Goal: Navigation & Orientation: Locate item on page

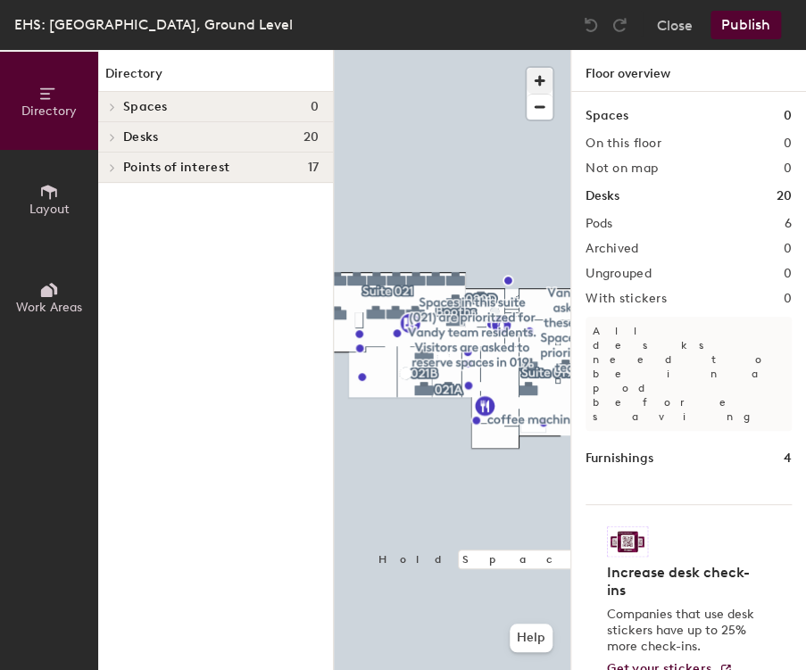
click at [541, 81] on span "button" at bounding box center [540, 81] width 26 height 26
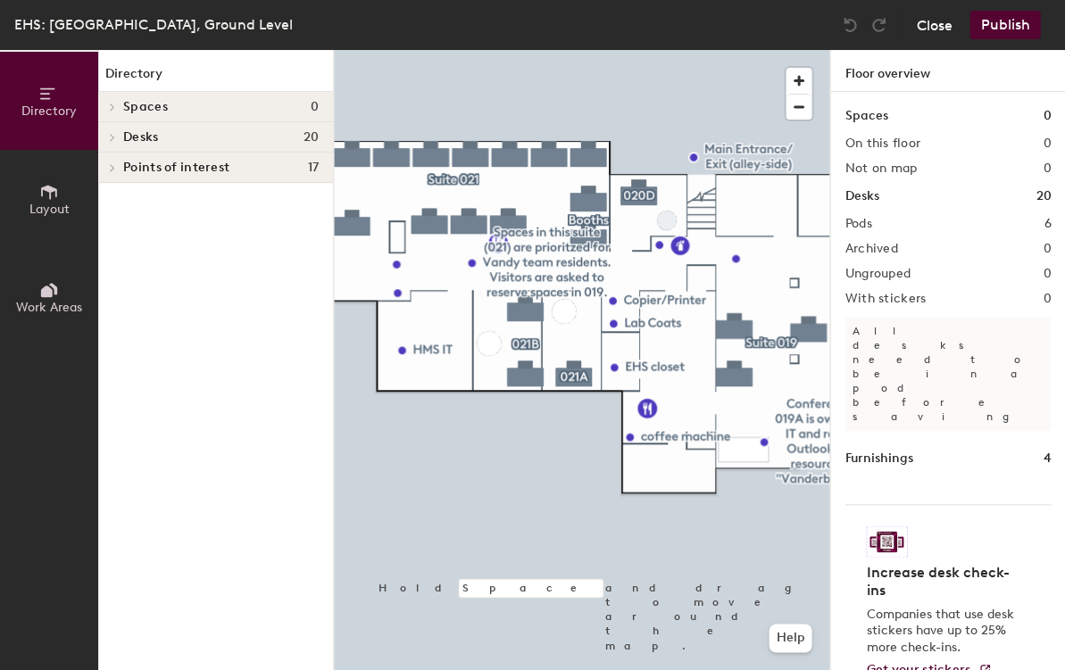
click at [805, 21] on button "Close" at bounding box center [934, 25] width 36 height 29
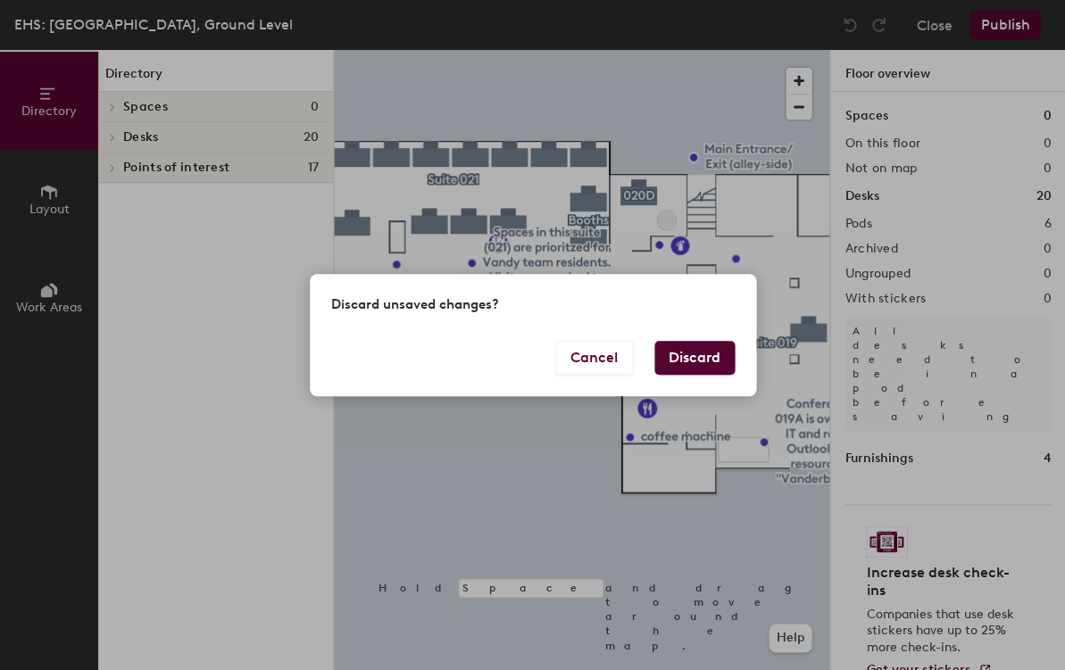
click at [719, 361] on button "Discard" at bounding box center [694, 358] width 80 height 34
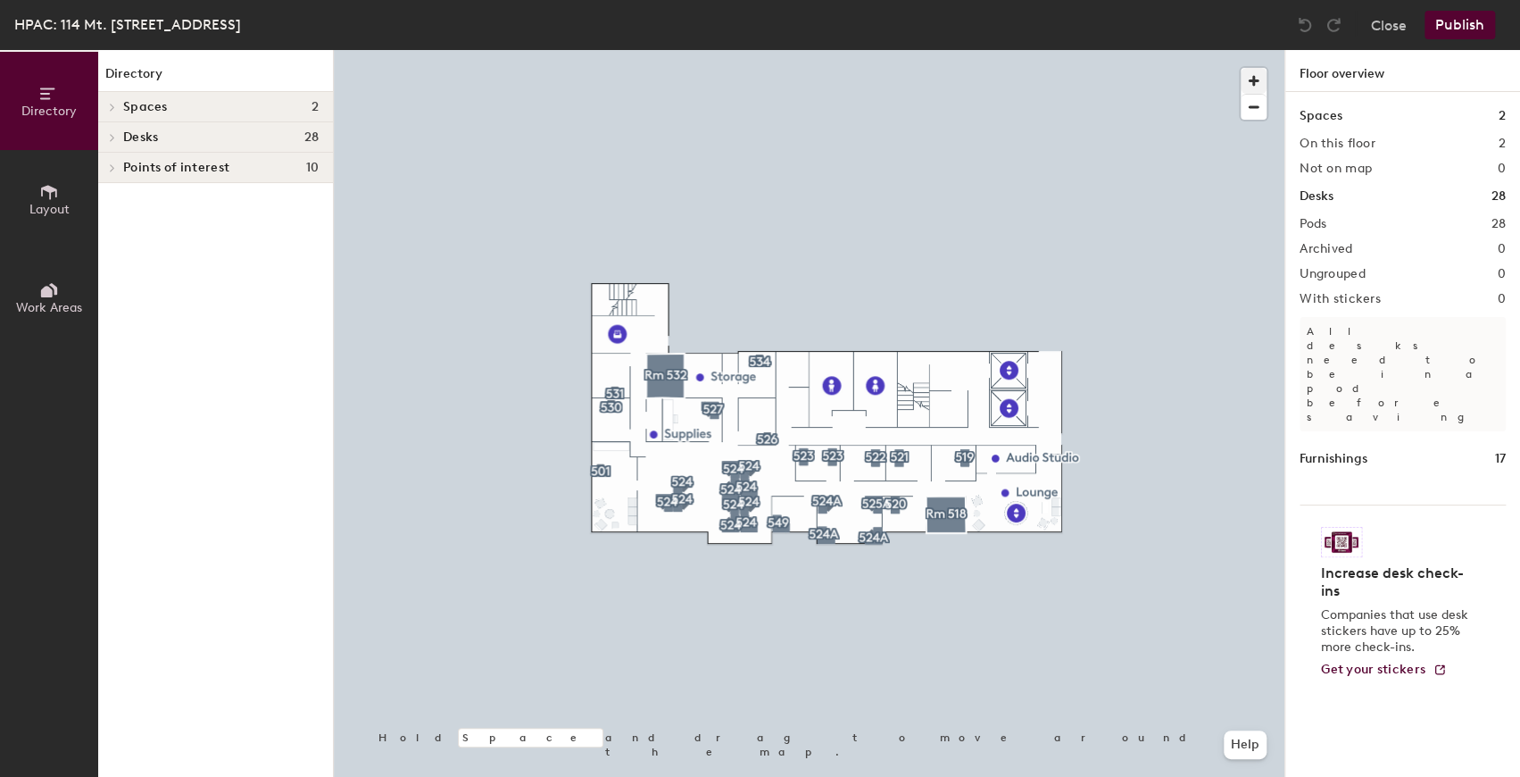
click at [1064, 78] on span "button" at bounding box center [1254, 81] width 26 height 26
click at [248, 145] on div "Desks 28" at bounding box center [215, 137] width 235 height 30
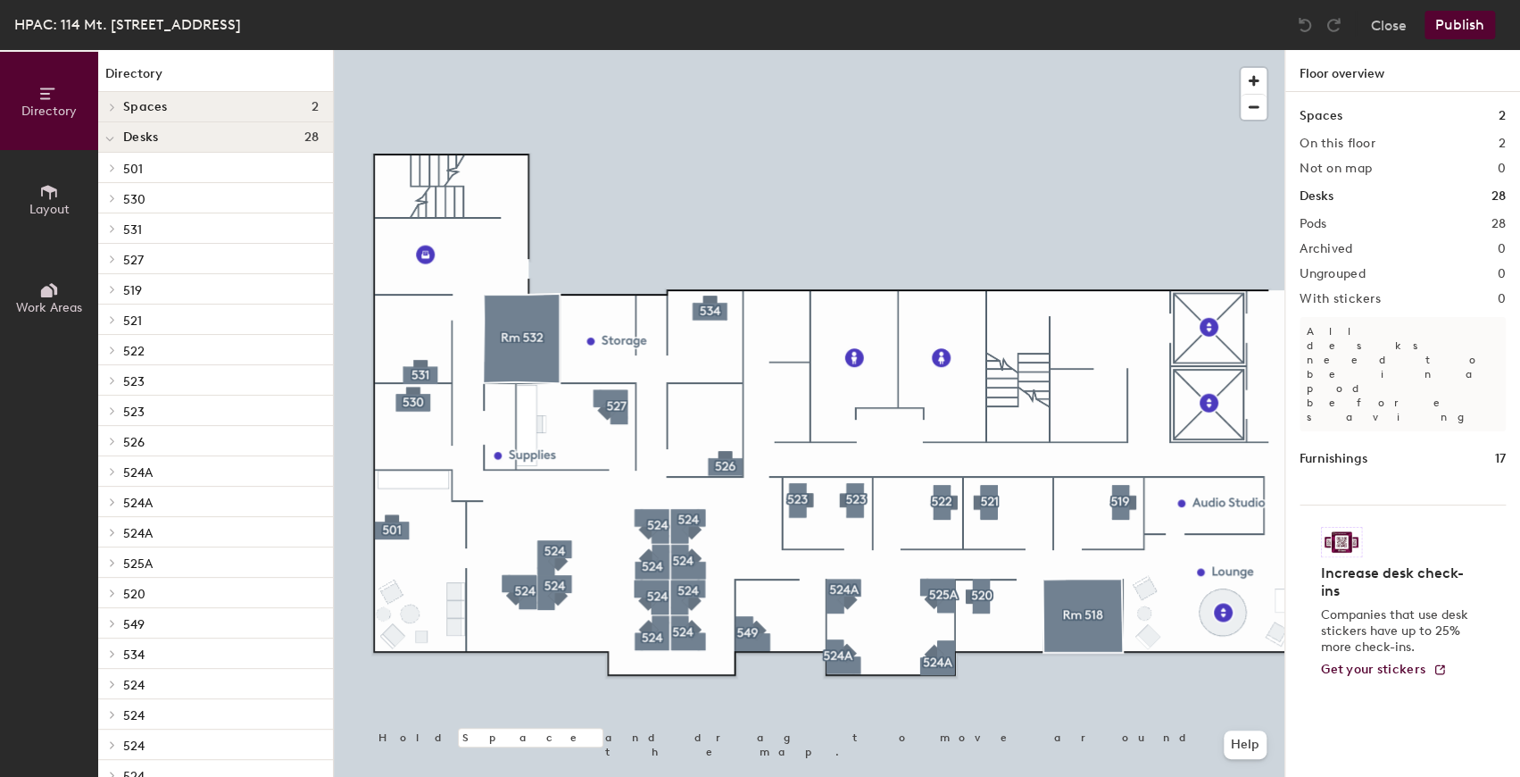
click at [170, 163] on p "501" at bounding box center [220, 167] width 195 height 23
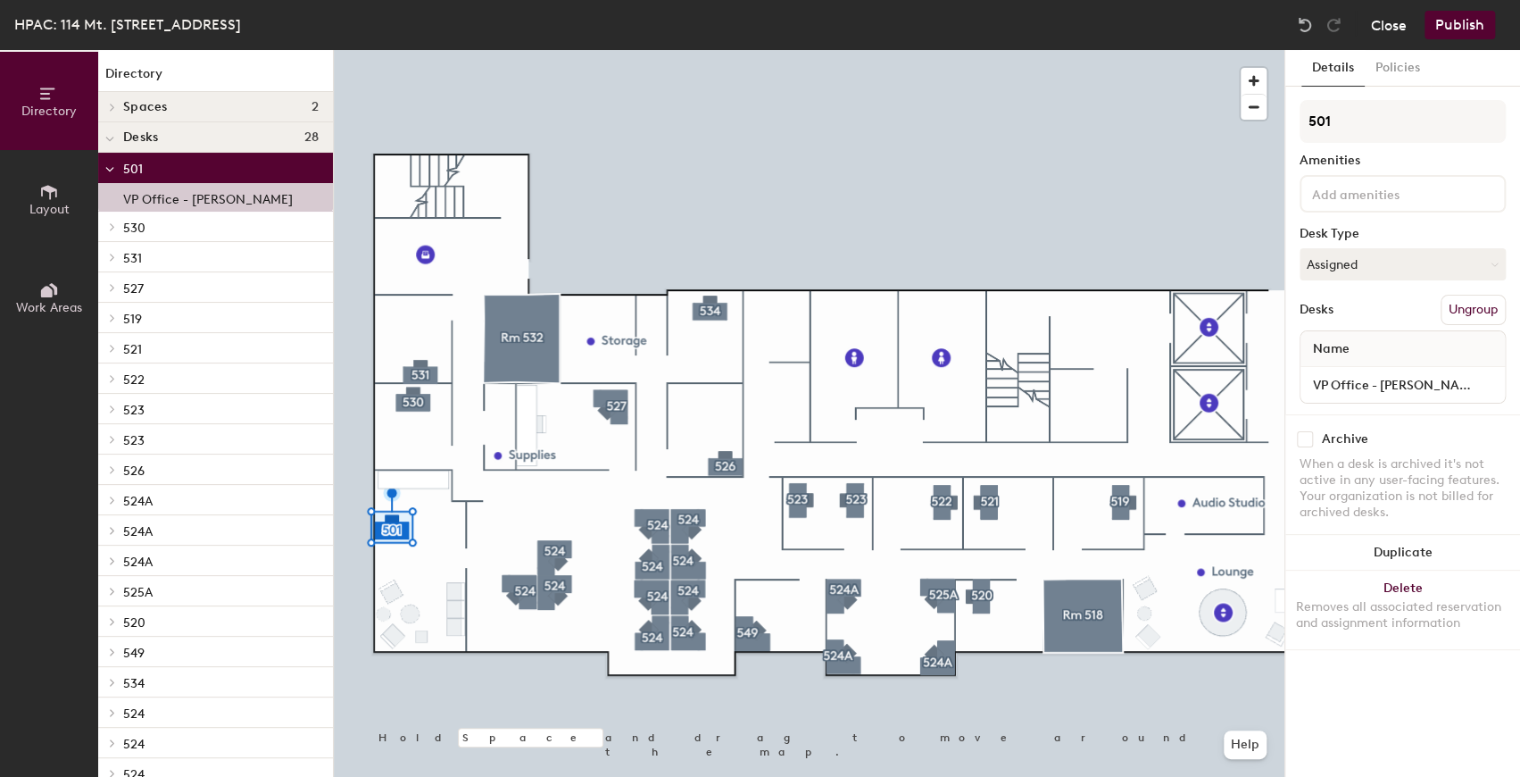
click at [1064, 23] on button "Close" at bounding box center [1389, 25] width 36 height 29
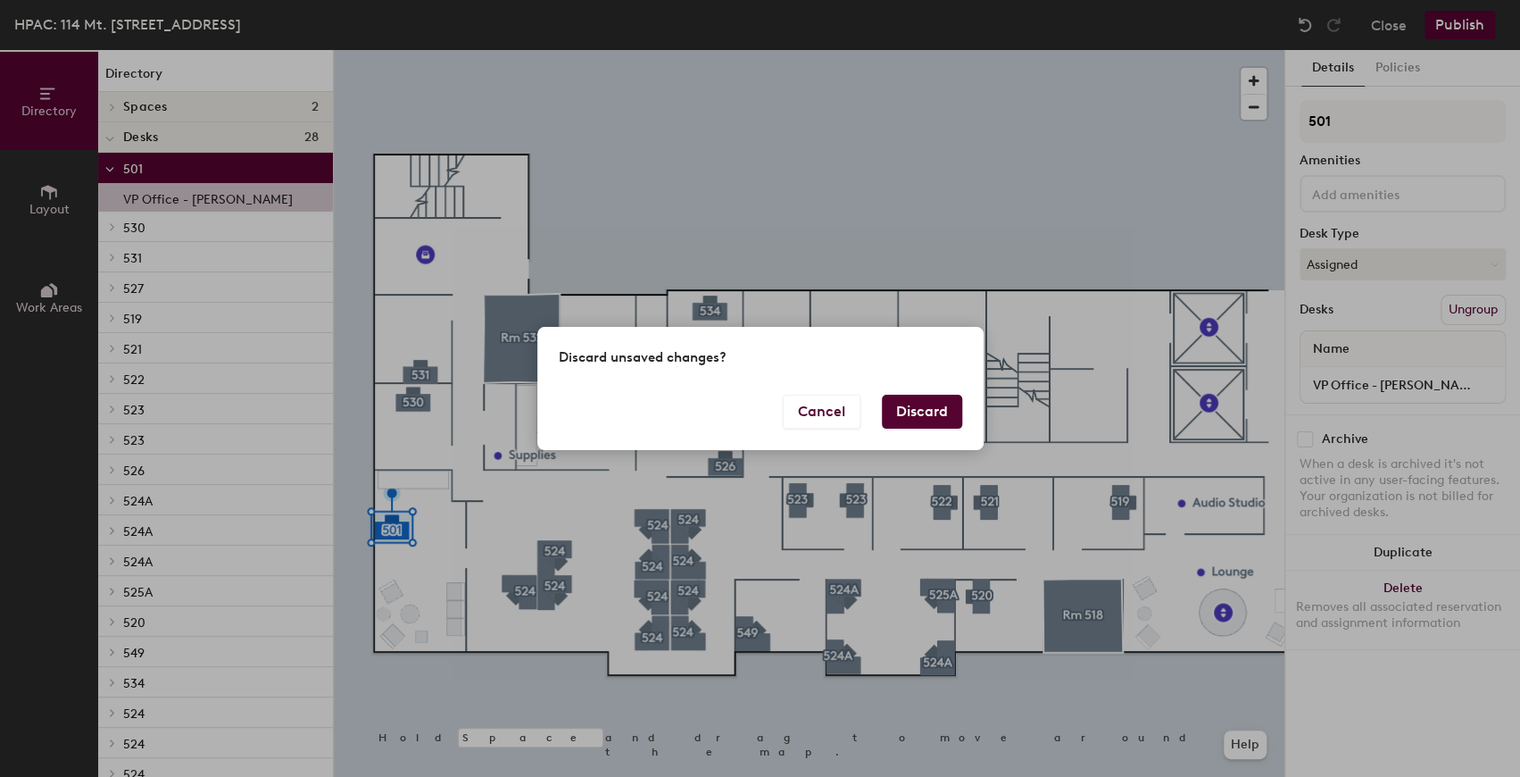
click at [936, 419] on button "Discard" at bounding box center [922, 412] width 80 height 34
